Goal: Register for event/course

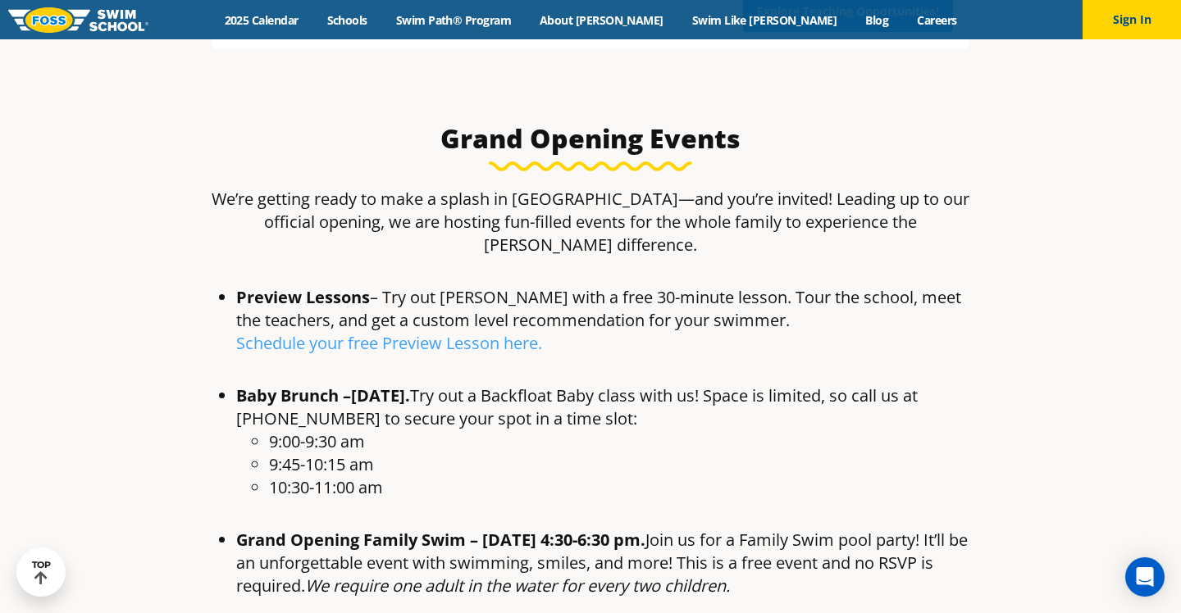
scroll to position [732, 0]
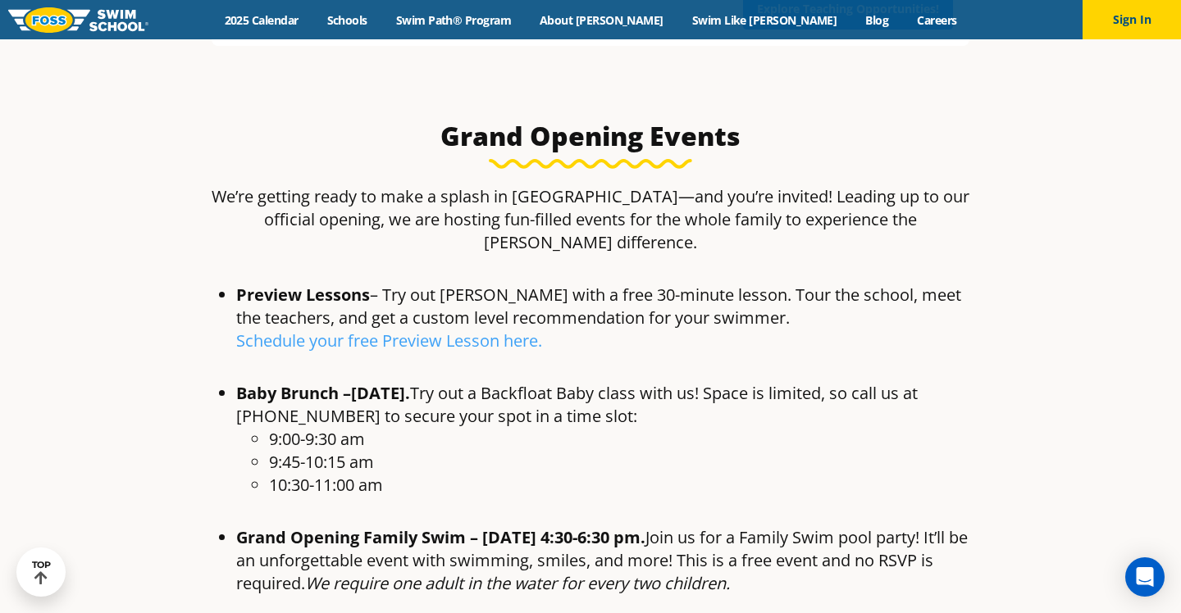
drag, startPoint x: 661, startPoint y: 470, endPoint x: 759, endPoint y: 468, distance: 98.4
click at [645, 526] on strong "[DATE] 4:30-6:30 pm." at bounding box center [563, 537] width 163 height 22
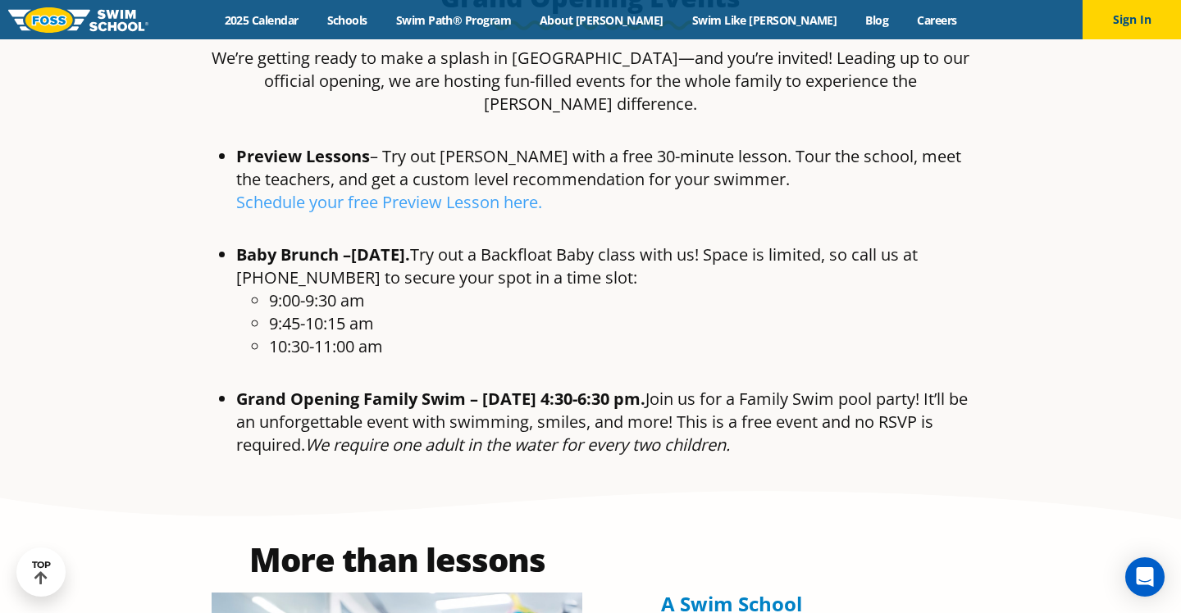
scroll to position [876, 0]
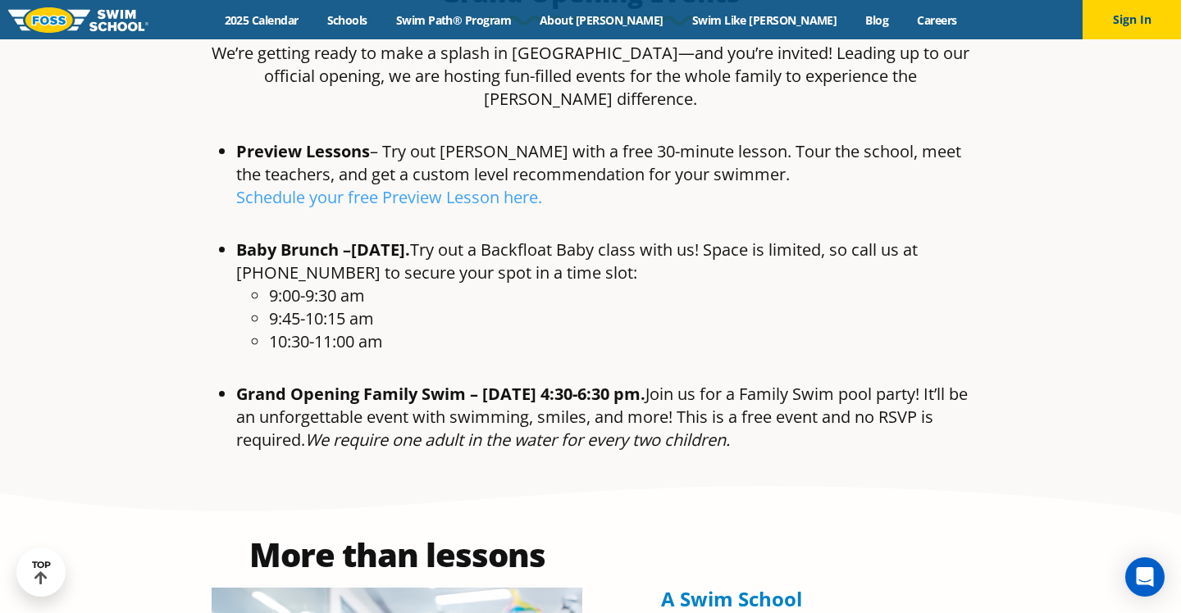
drag, startPoint x: 372, startPoint y: 326, endPoint x: 716, endPoint y: 335, distance: 343.6
click at [716, 383] on li "Grand Opening Family Swim – [DATE] 4:30-6:30 pm. Join us for a Family Swim pool…" at bounding box center [606, 417] width 741 height 69
drag, startPoint x: 271, startPoint y: 355, endPoint x: 389, endPoint y: 355, distance: 118.1
click at [389, 383] on li "Grand Opening Family Swim – [DATE] 4:30-6:30 pm. Join us for a Family Swim pool…" at bounding box center [606, 417] width 741 height 69
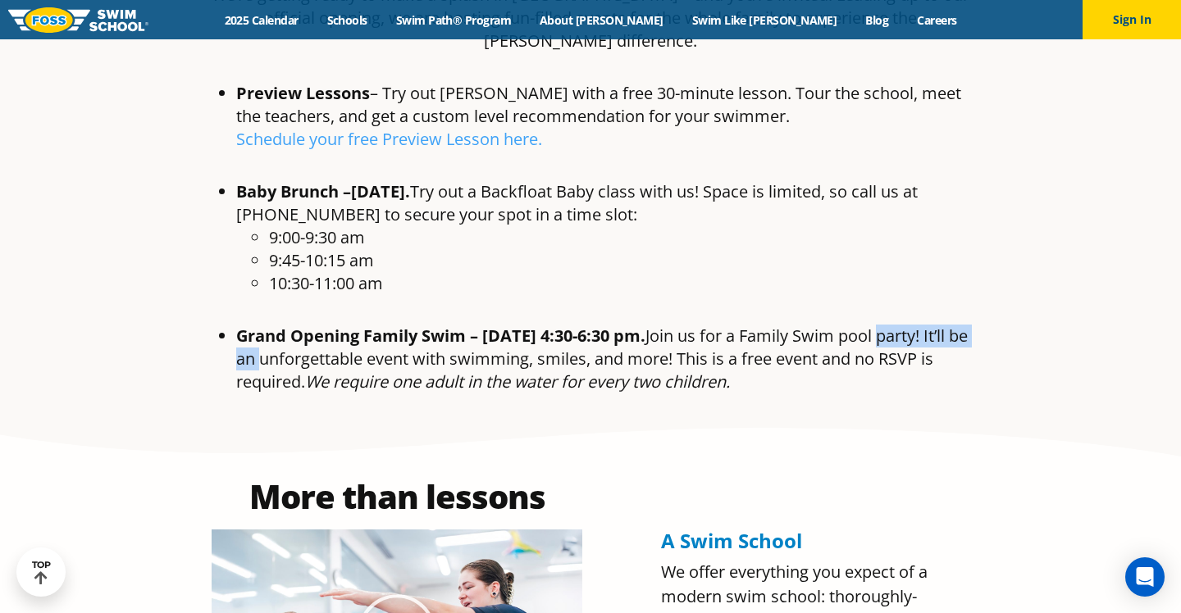
scroll to position [936, 0]
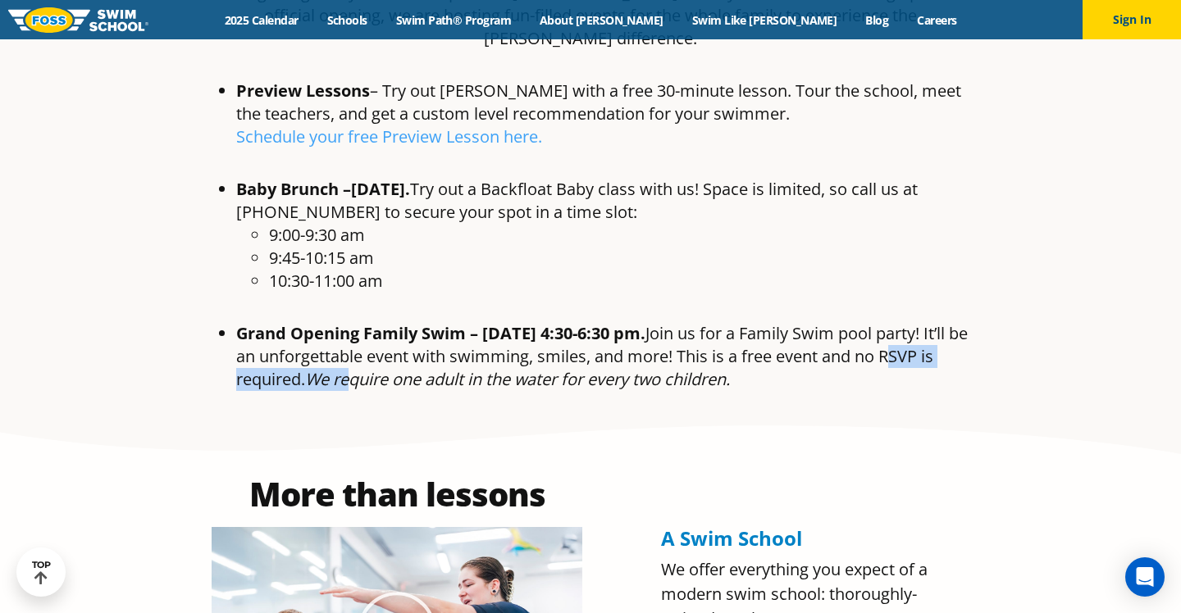
drag, startPoint x: 298, startPoint y: 315, endPoint x: 470, endPoint y: 318, distance: 172.2
click at [470, 322] on li "Grand Opening Family Swim – [DATE] 4:30-6:30 pm. Join us for a Family Swim pool…" at bounding box center [606, 356] width 741 height 69
click at [629, 322] on li "Grand Opening Family Swim – [DATE] 4:30-6:30 pm. Join us for a Family Swim pool…" at bounding box center [606, 356] width 741 height 69
drag, startPoint x: 612, startPoint y: 271, endPoint x: 591, endPoint y: 271, distance: 20.5
click at [591, 322] on strong "[DATE] 4:30-6:30 pm." at bounding box center [563, 333] width 163 height 22
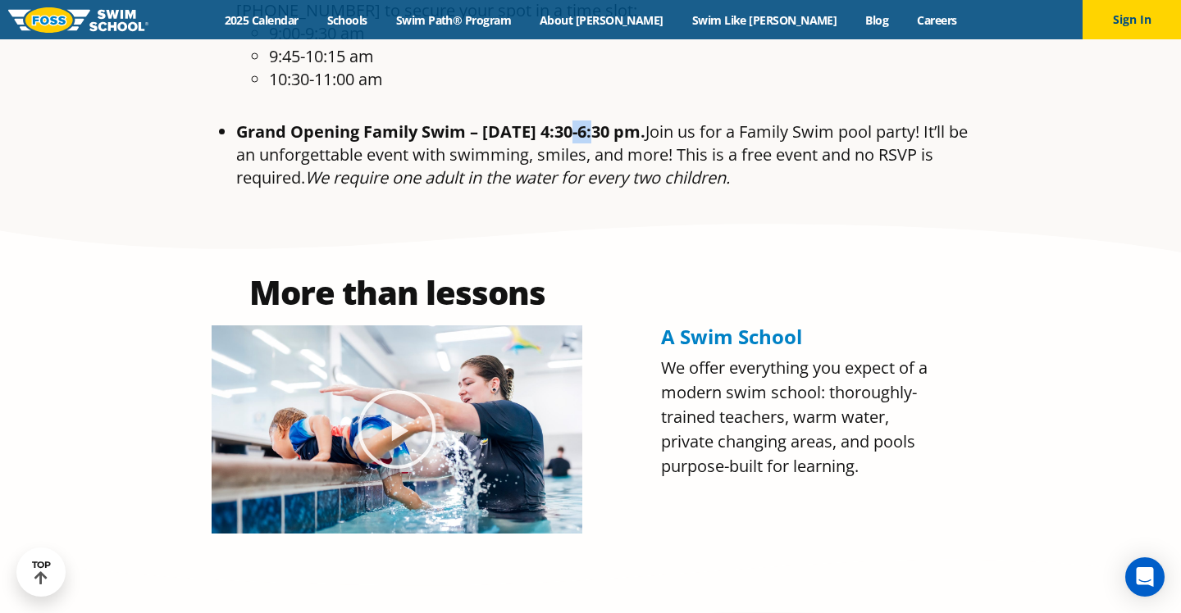
scroll to position [1140, 0]
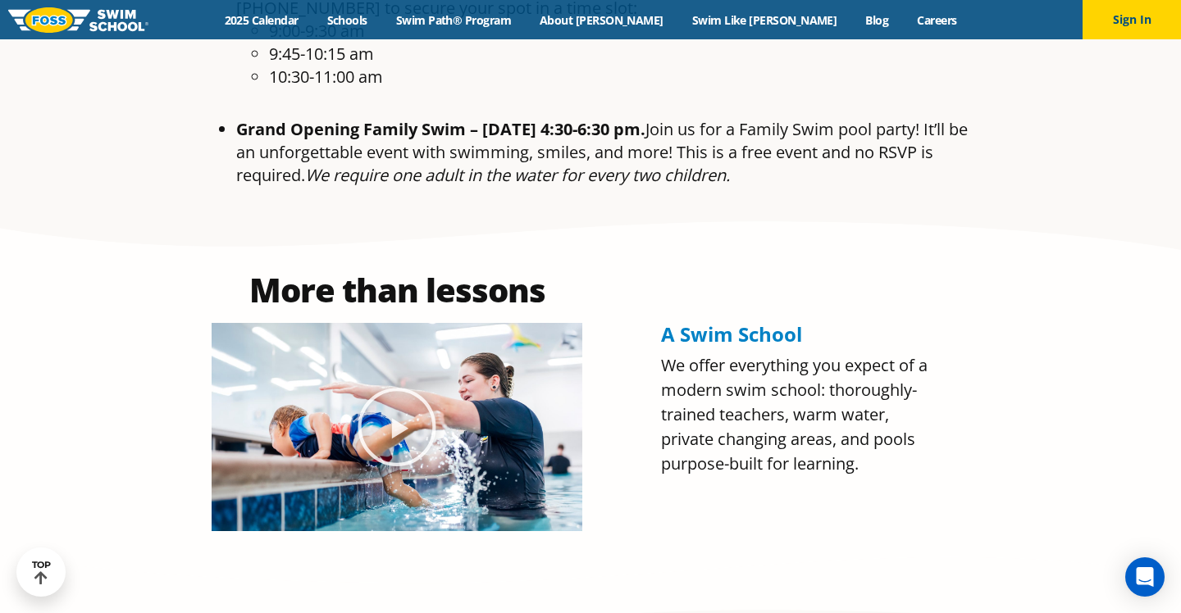
click at [397, 386] on icon "Play Video" at bounding box center [397, 427] width 82 height 82
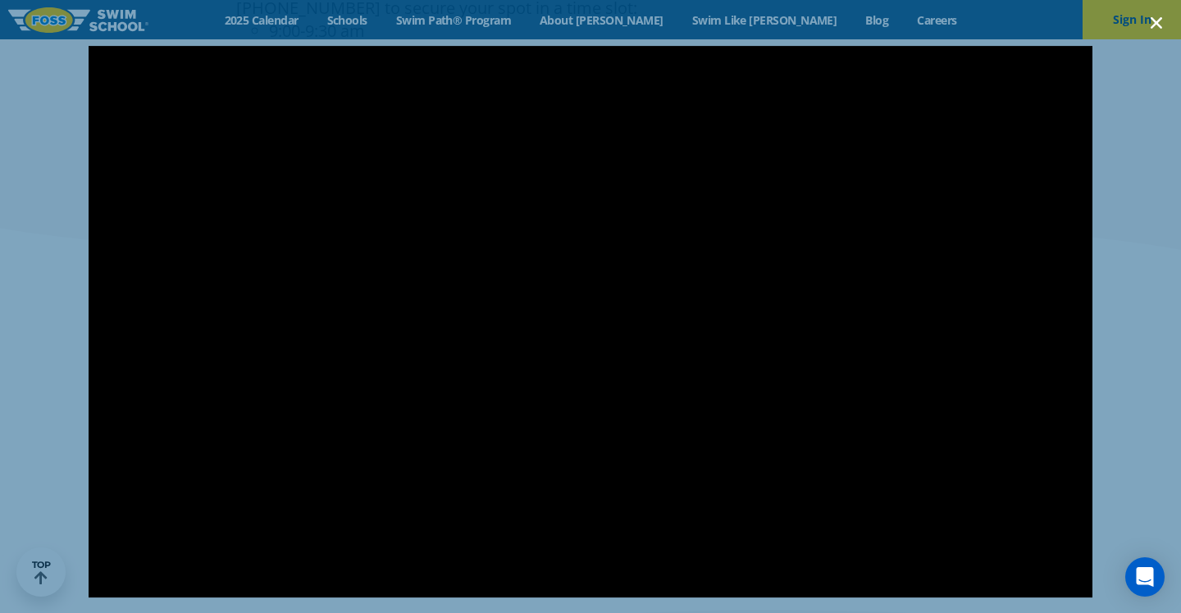
click at [1159, 22] on icon "Close (Esc)" at bounding box center [1156, 23] width 16 height 16
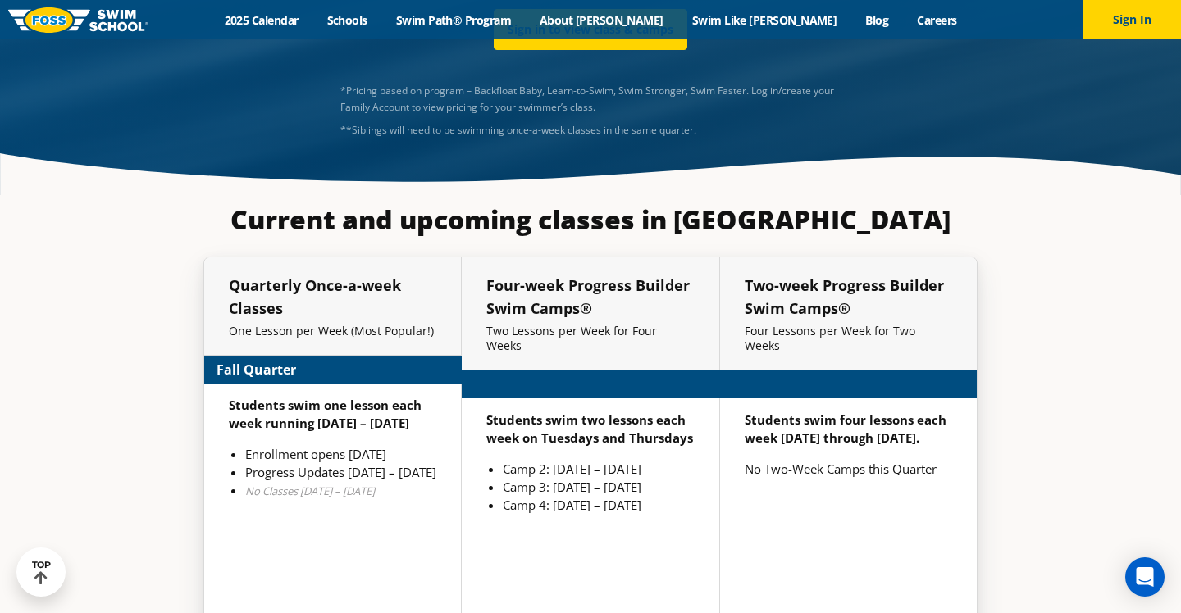
scroll to position [3830, 0]
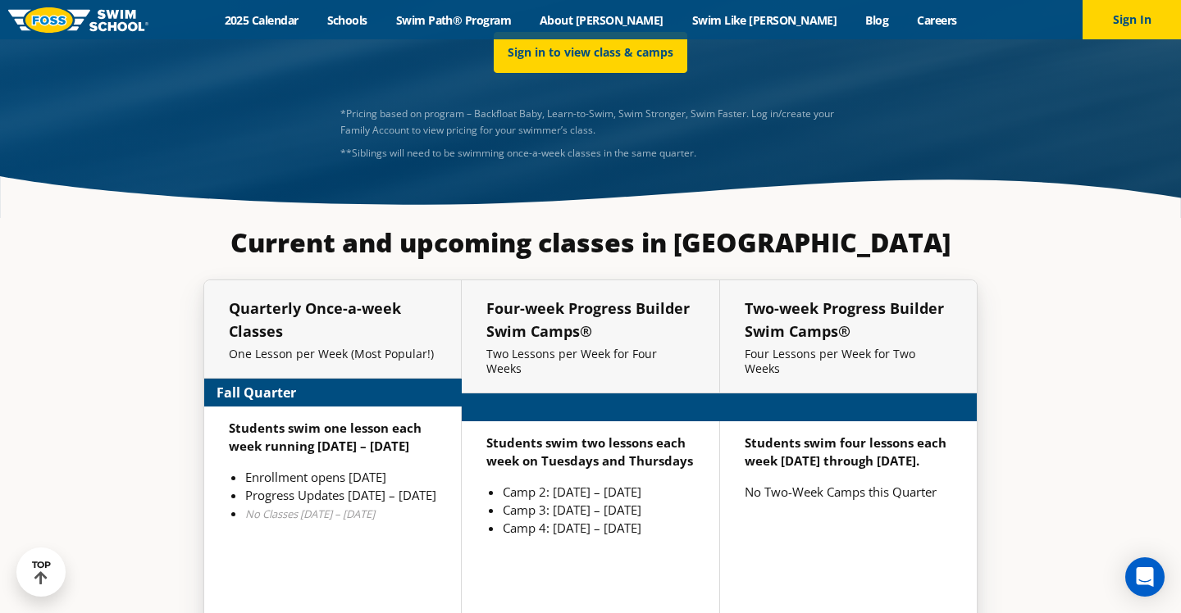
drag, startPoint x: 350, startPoint y: 342, endPoint x: 403, endPoint y: 340, distance: 52.5
click at [403, 468] on li "Enrollment opens [DATE]" at bounding box center [340, 477] width 191 height 18
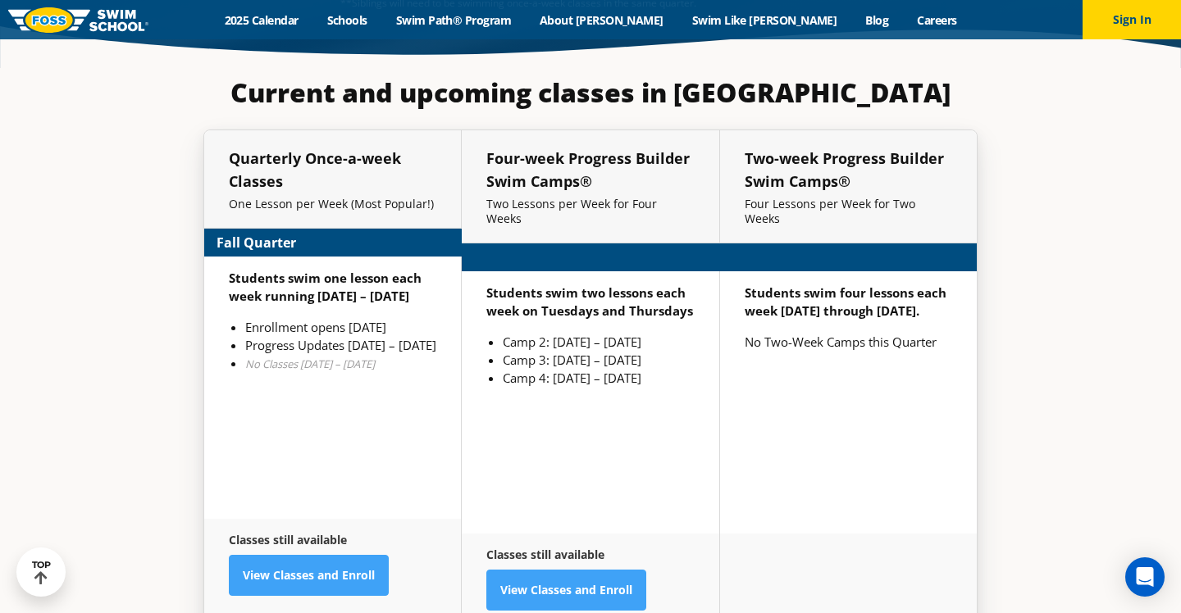
scroll to position [4004, 0]
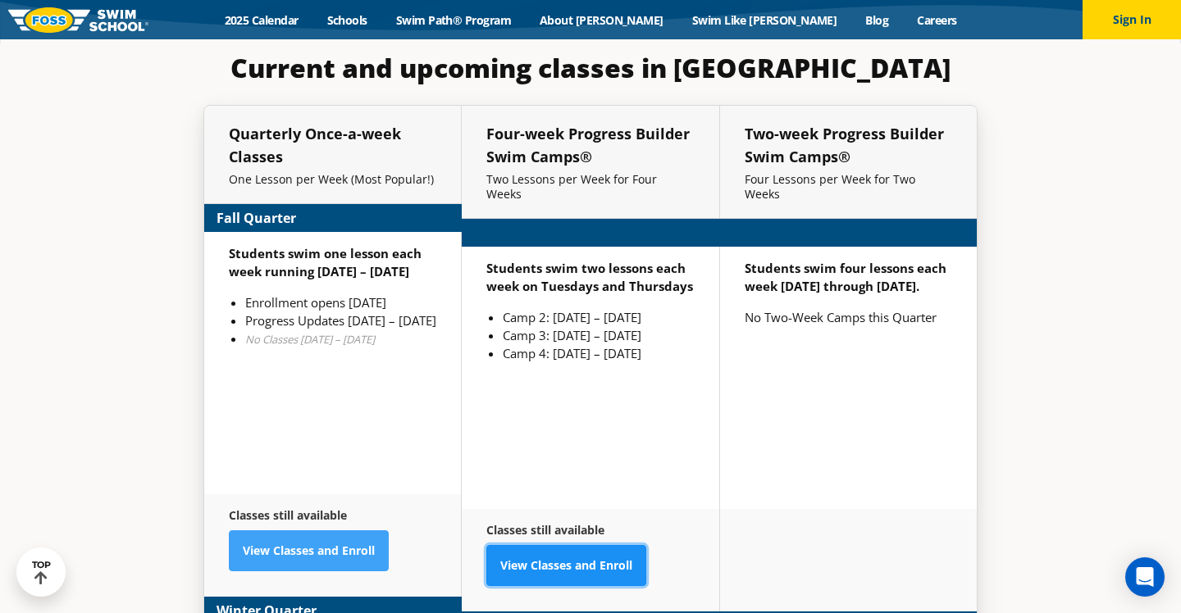
click at [612, 545] on link "View Classes and Enroll" at bounding box center [566, 565] width 160 height 41
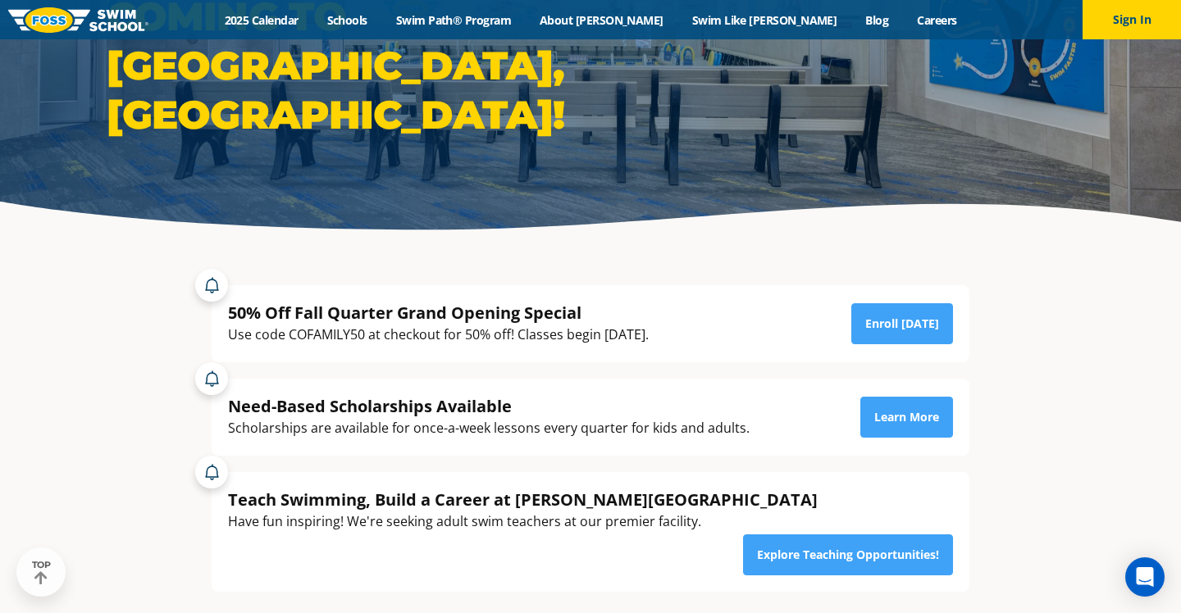
scroll to position [209, 0]
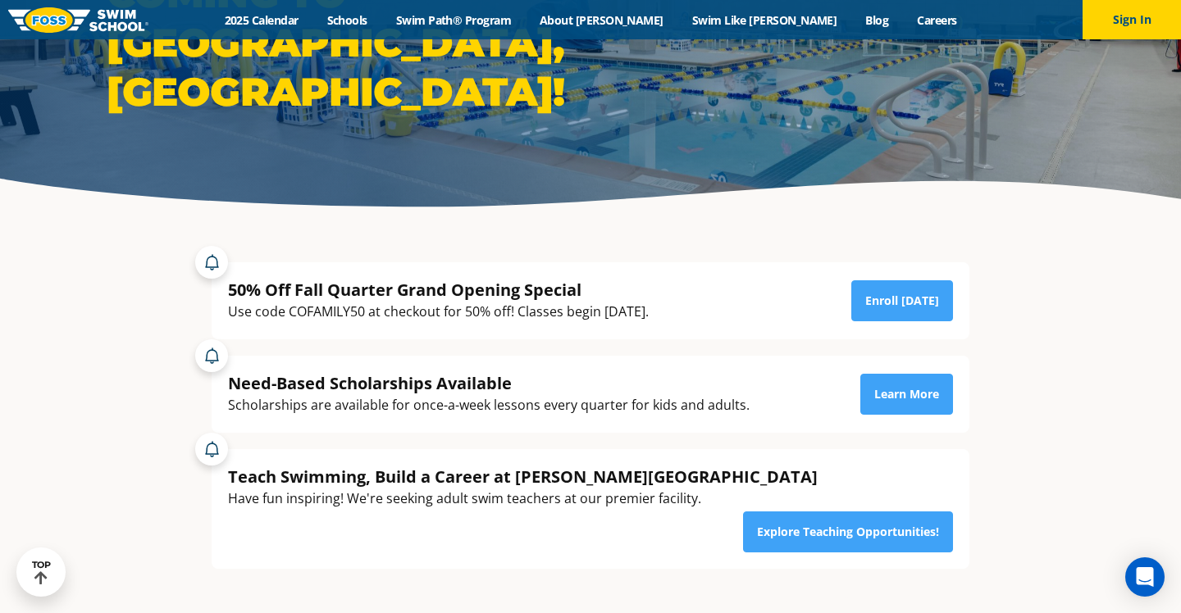
drag, startPoint x: 530, startPoint y: 314, endPoint x: 711, endPoint y: 312, distance: 180.4
click at [711, 312] on div "50% Off Fall Quarter Grand Opening Special Use code COFAMILY50 at checkout for …" at bounding box center [590, 301] width 725 height 44
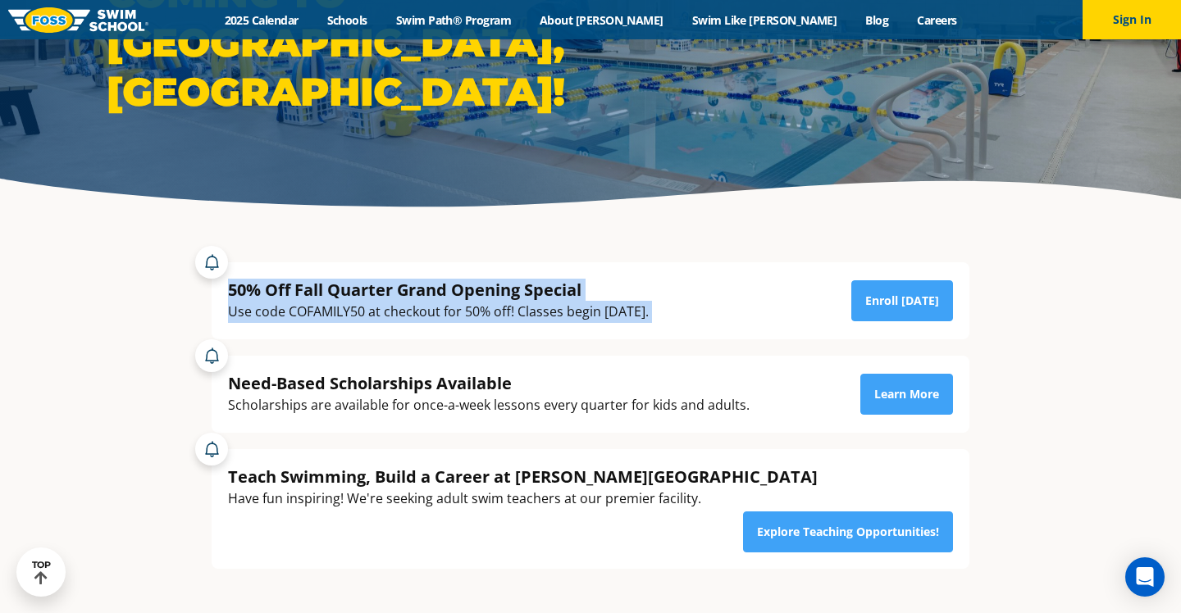
drag, startPoint x: 717, startPoint y: 312, endPoint x: 229, endPoint y: 294, distance: 489.0
click at [229, 294] on div "50% Off Fall Quarter Grand Opening Special Use code COFAMILY50 at checkout for …" at bounding box center [590, 301] width 725 height 44
click at [229, 294] on div "50% Off Fall Quarter Grand Opening Special" at bounding box center [438, 290] width 421 height 22
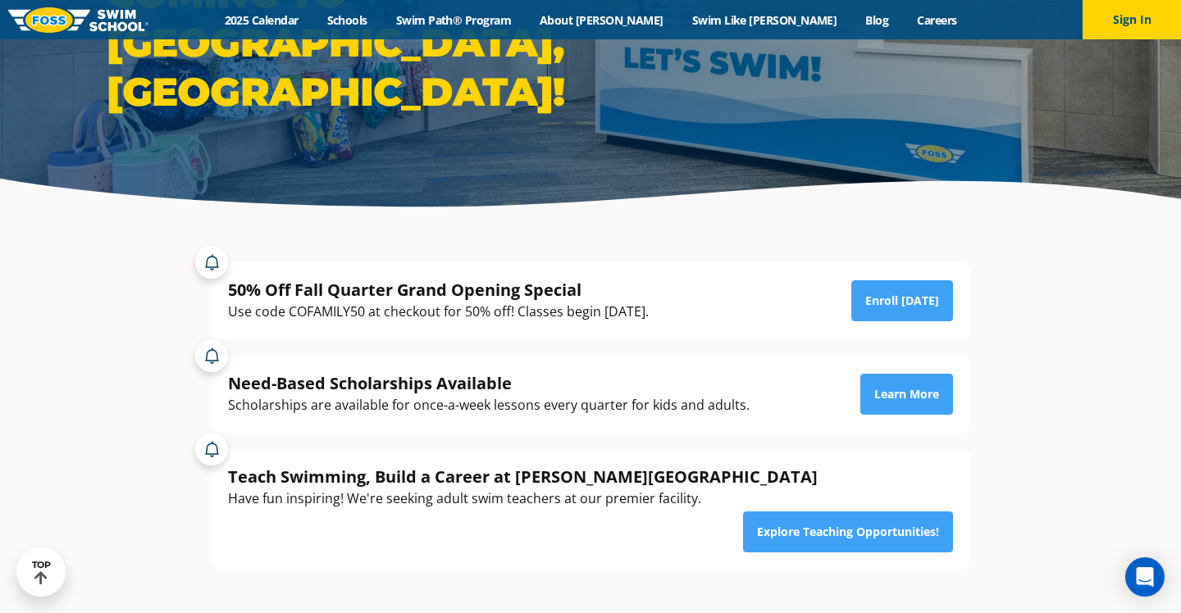
drag, startPoint x: 229, startPoint y: 293, endPoint x: 691, endPoint y: 320, distance: 463.2
click at [649, 320] on div "50% Off Fall Quarter Grand Opening Special Use code COFAMILY50 at checkout for …" at bounding box center [438, 301] width 421 height 44
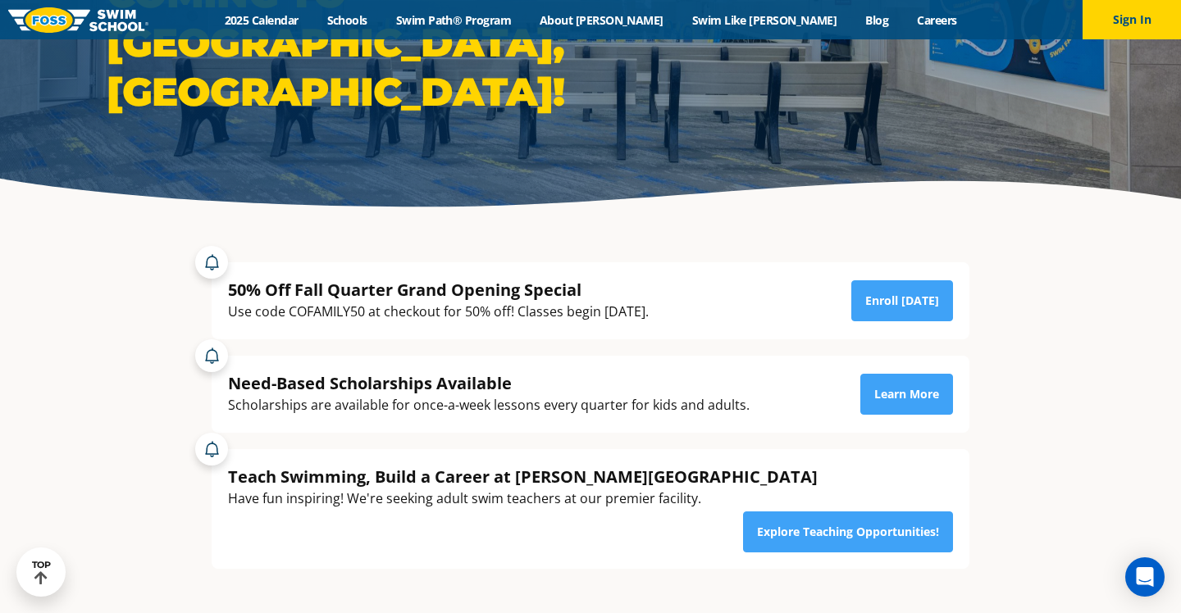
click at [1021, 238] on section "50% Off Fall Quarter Grand Opening Special Use code COFAMILY50 at checkout for …" at bounding box center [590, 427] width 1181 height 413
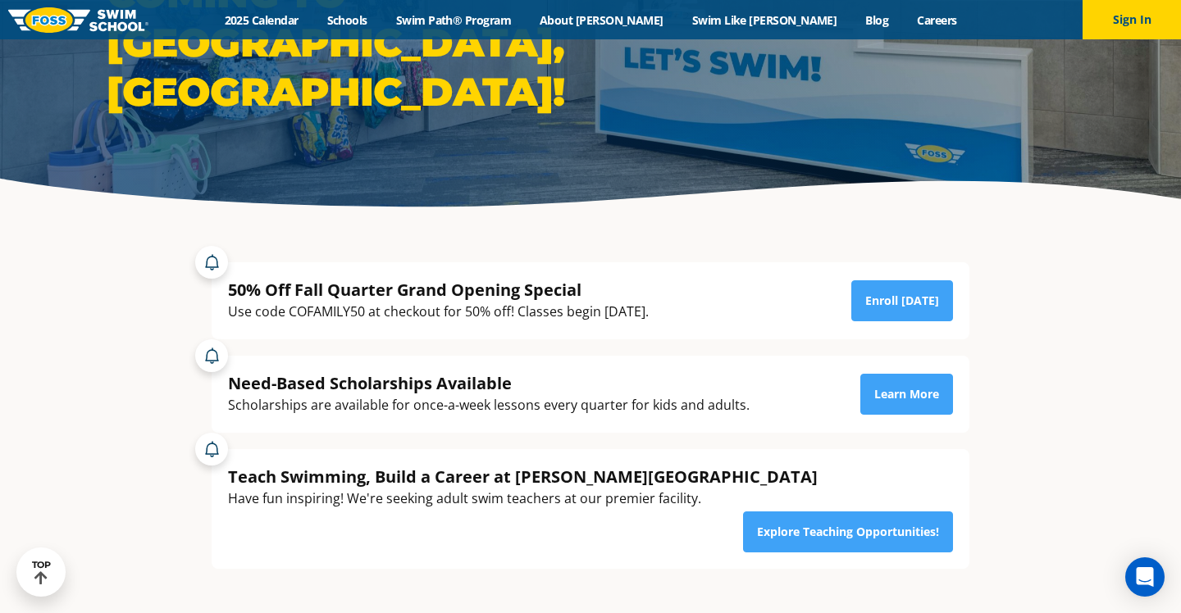
click at [518, 290] on div "50% Off Fall Quarter Grand Opening Special" at bounding box center [438, 290] width 421 height 22
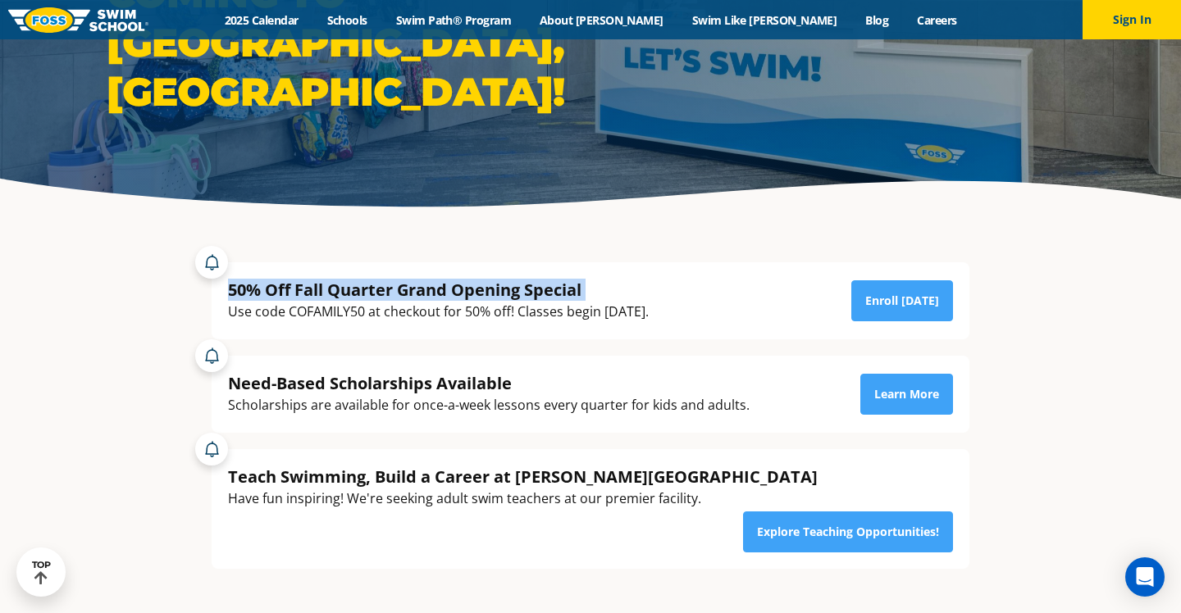
click at [518, 290] on div "50% Off Fall Quarter Grand Opening Special" at bounding box center [438, 290] width 421 height 22
